Goal: Information Seeking & Learning: Learn about a topic

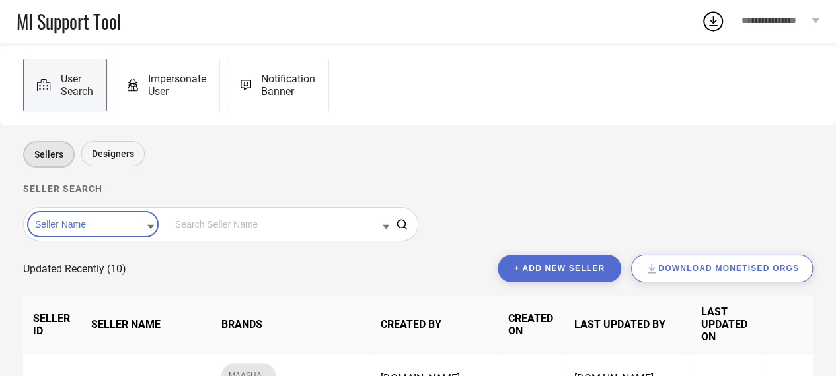
click at [487, 71] on div "User Search Impersonate User Notification Banner" at bounding box center [417, 85] width 789 height 53
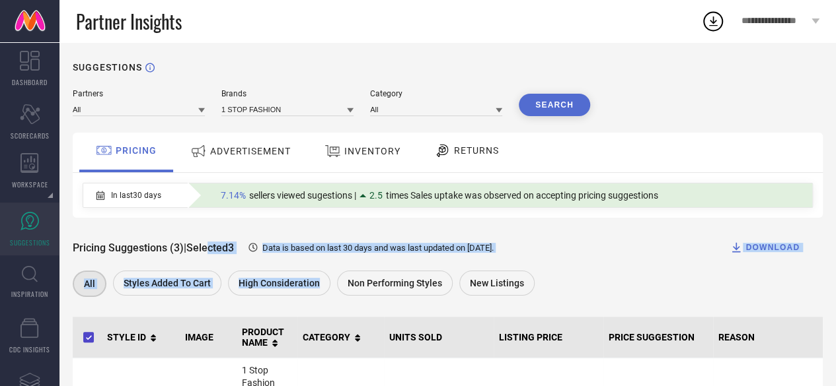
click at [396, 315] on body "**********" at bounding box center [418, 193] width 836 height 386
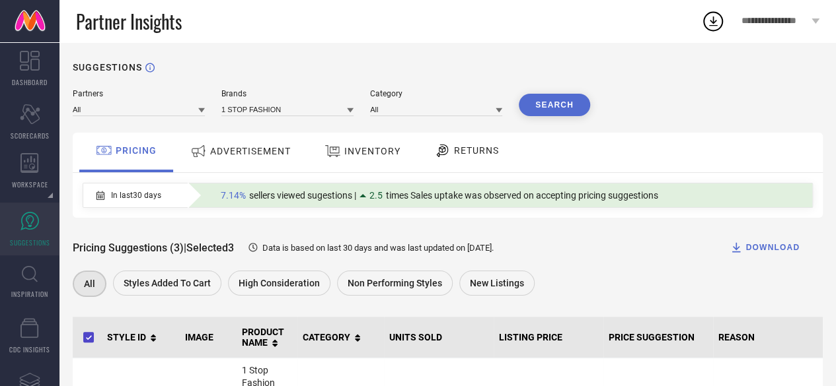
click at [474, 66] on div "SUGGESTIONS" at bounding box center [448, 67] width 750 height 11
